Goal: Find specific page/section: Find specific page/section

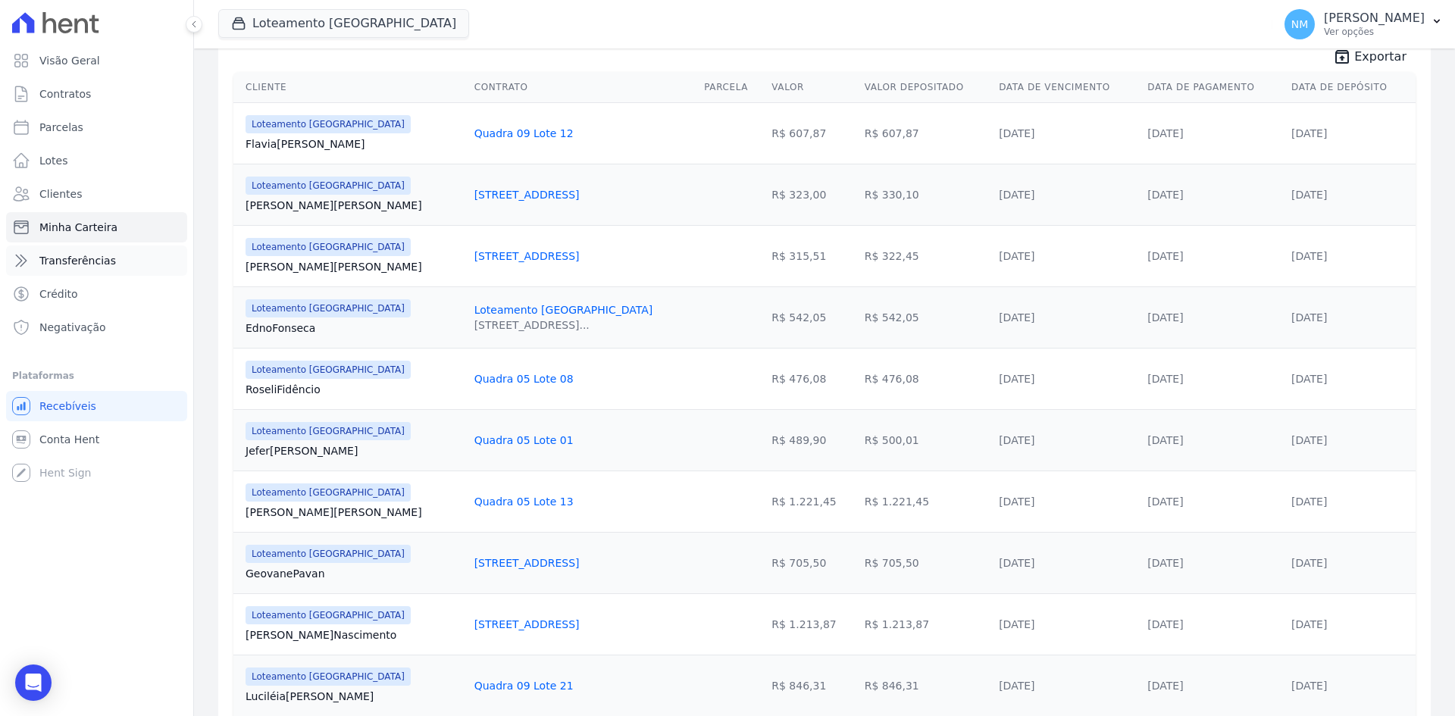
scroll to position [227, 0]
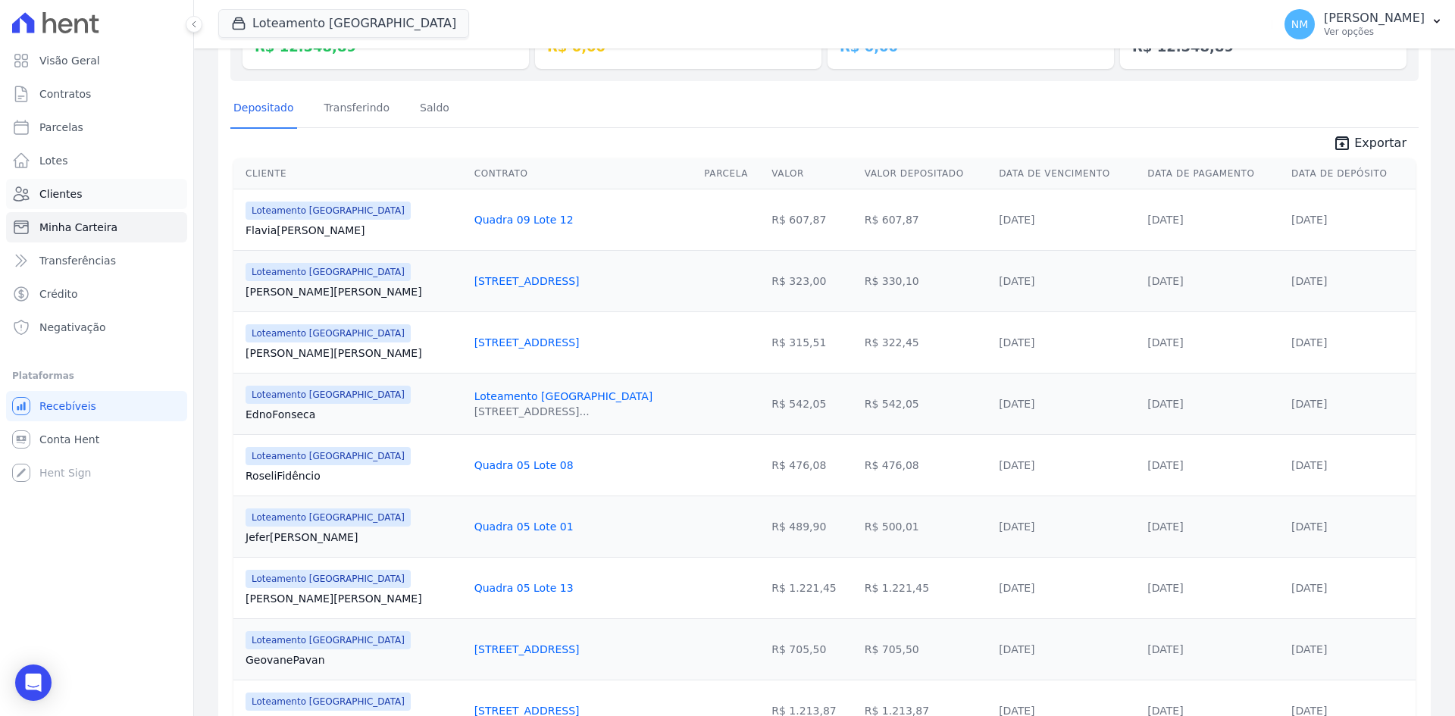
click at [95, 193] on link "Clientes" at bounding box center [96, 194] width 181 height 30
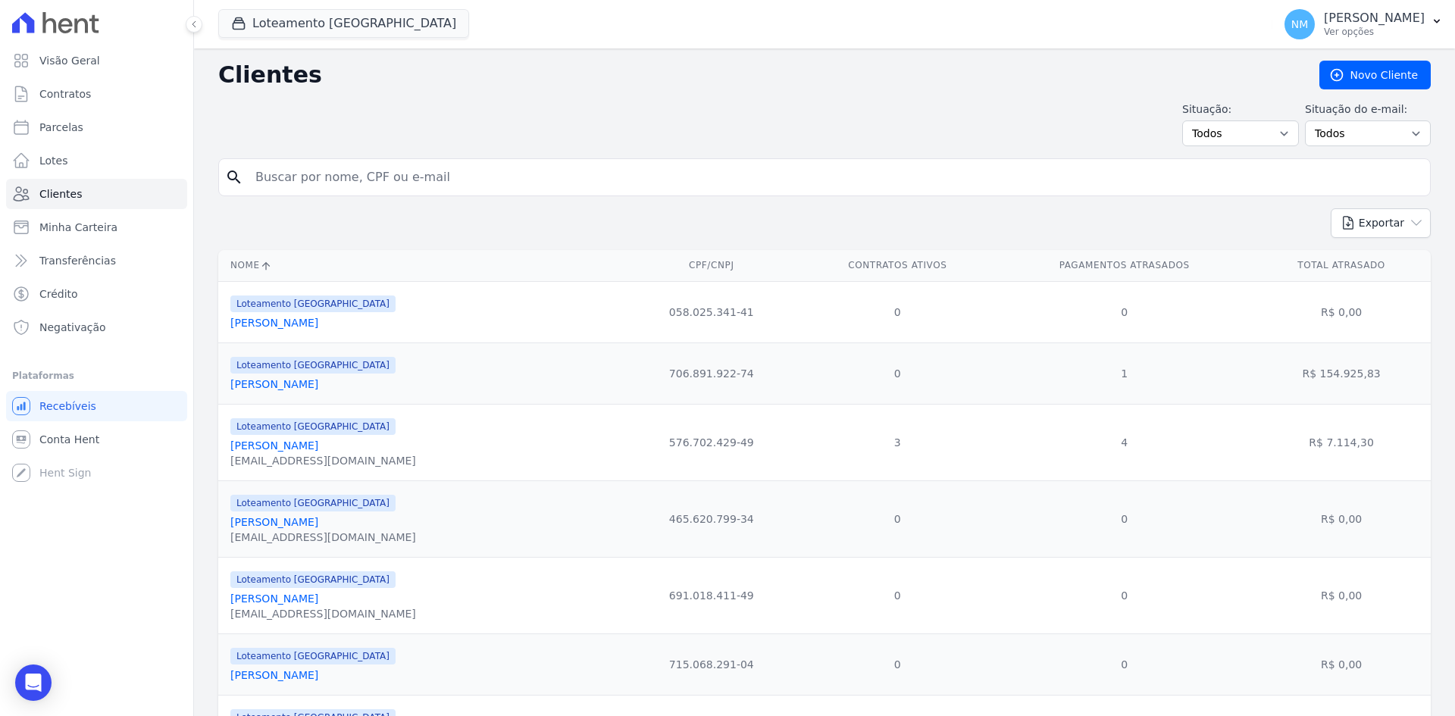
click at [380, 173] on input "search" at bounding box center [835, 177] width 1178 height 30
type input "[PERSON_NAME]"
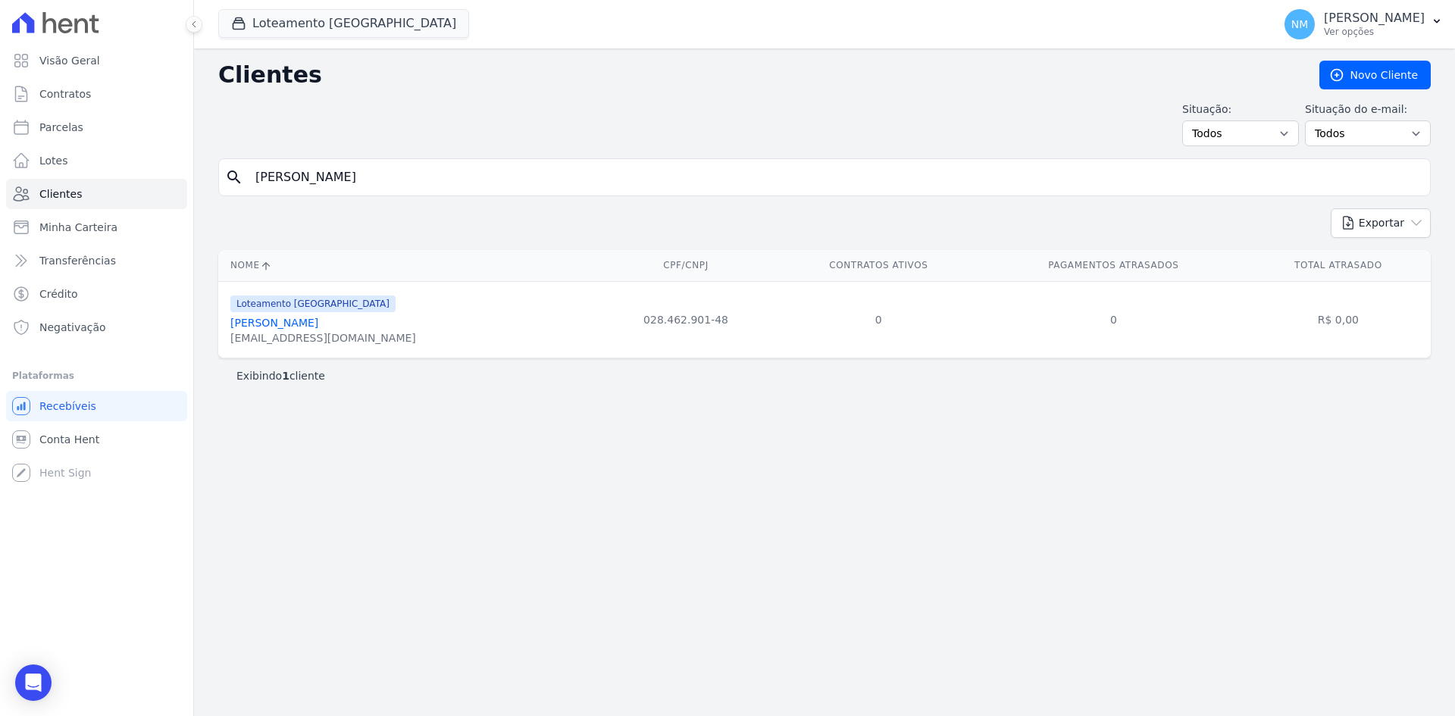
click at [294, 323] on link "[PERSON_NAME]" at bounding box center [274, 323] width 88 height 12
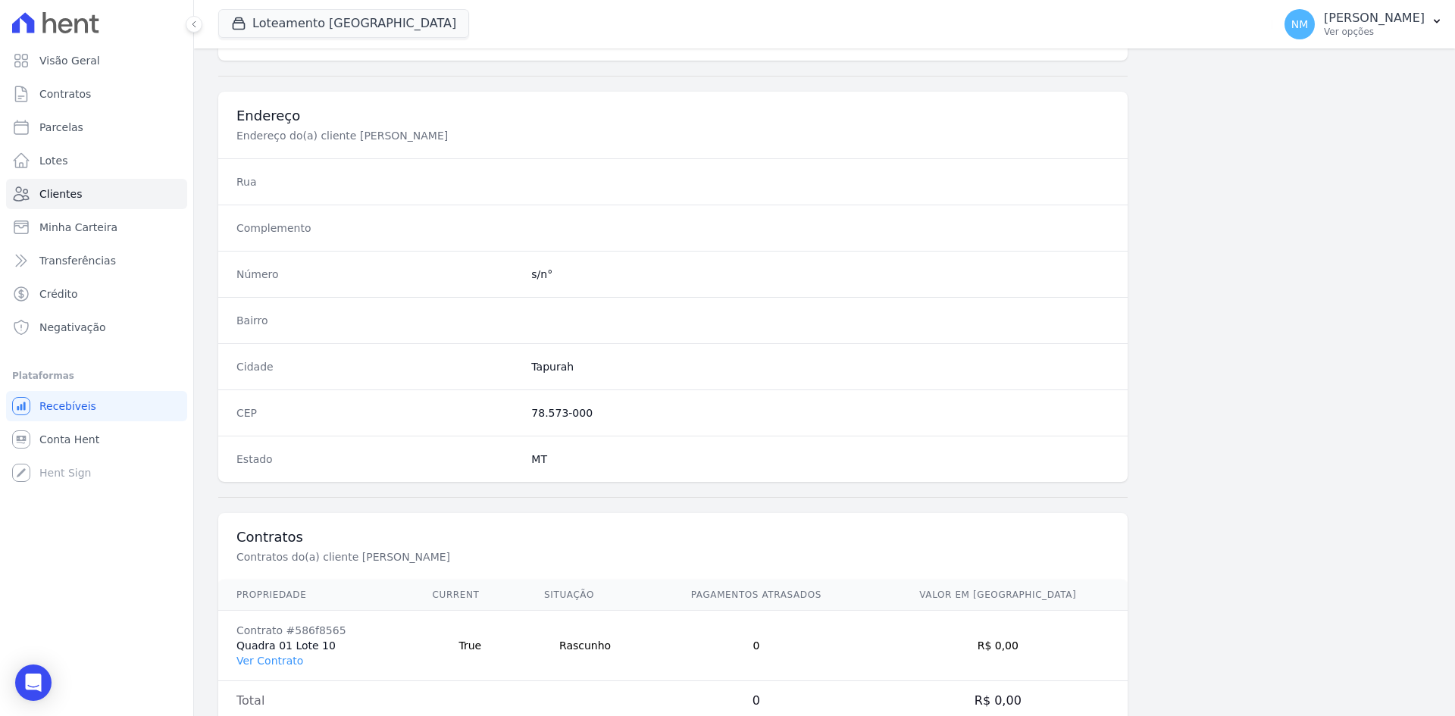
scroll to position [702, 0]
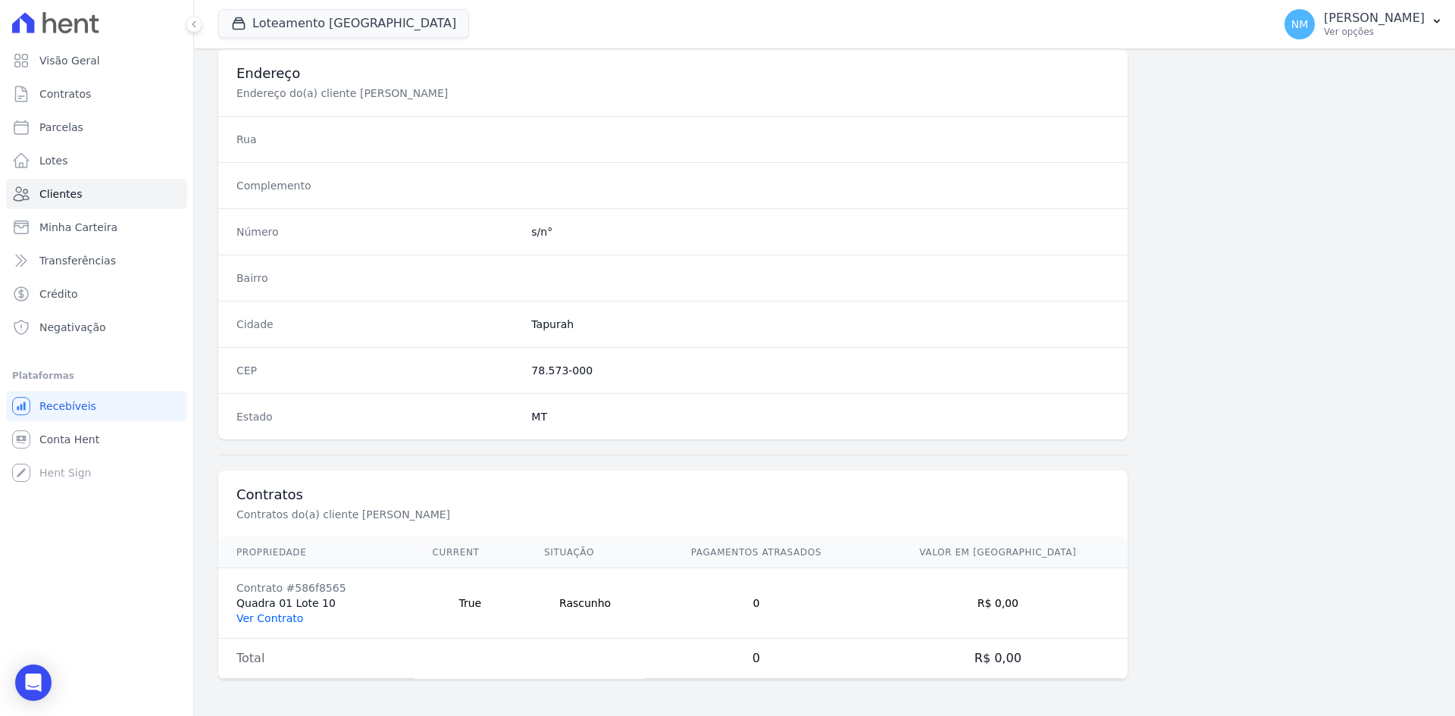
click at [286, 618] on link "Ver Contrato" at bounding box center [269, 618] width 67 height 12
